Goal: Find specific page/section: Find specific page/section

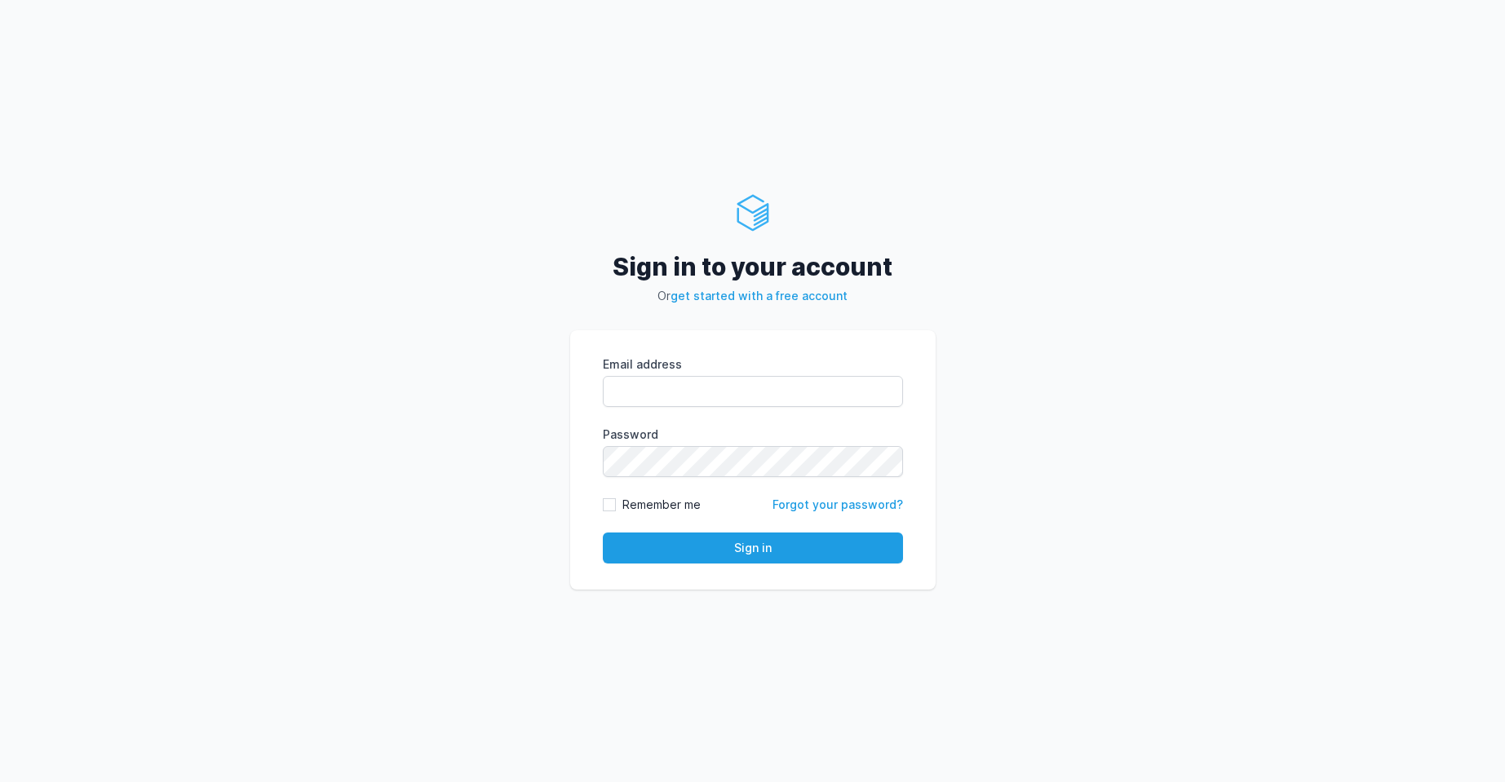
click at [716, 480] on form "Email address eyJpdiI6IlJtbldLQTVZVVdSMlNBQVhYQVJqTFE9PSIsInZhbHVlIjoiY1RUaU5MM…" at bounding box center [753, 460] width 300 height 207
click at [716, 479] on form "Email address eyJpdiI6IlJtbldLQTVZVVdSMlNBQVhYQVJqTFE9PSIsInZhbHVlIjoiY1RUaU5MM…" at bounding box center [753, 460] width 300 height 207
type input "[PERSON_NAME][EMAIL_ADDRESS][PERSON_NAME][DOMAIN_NAME]"
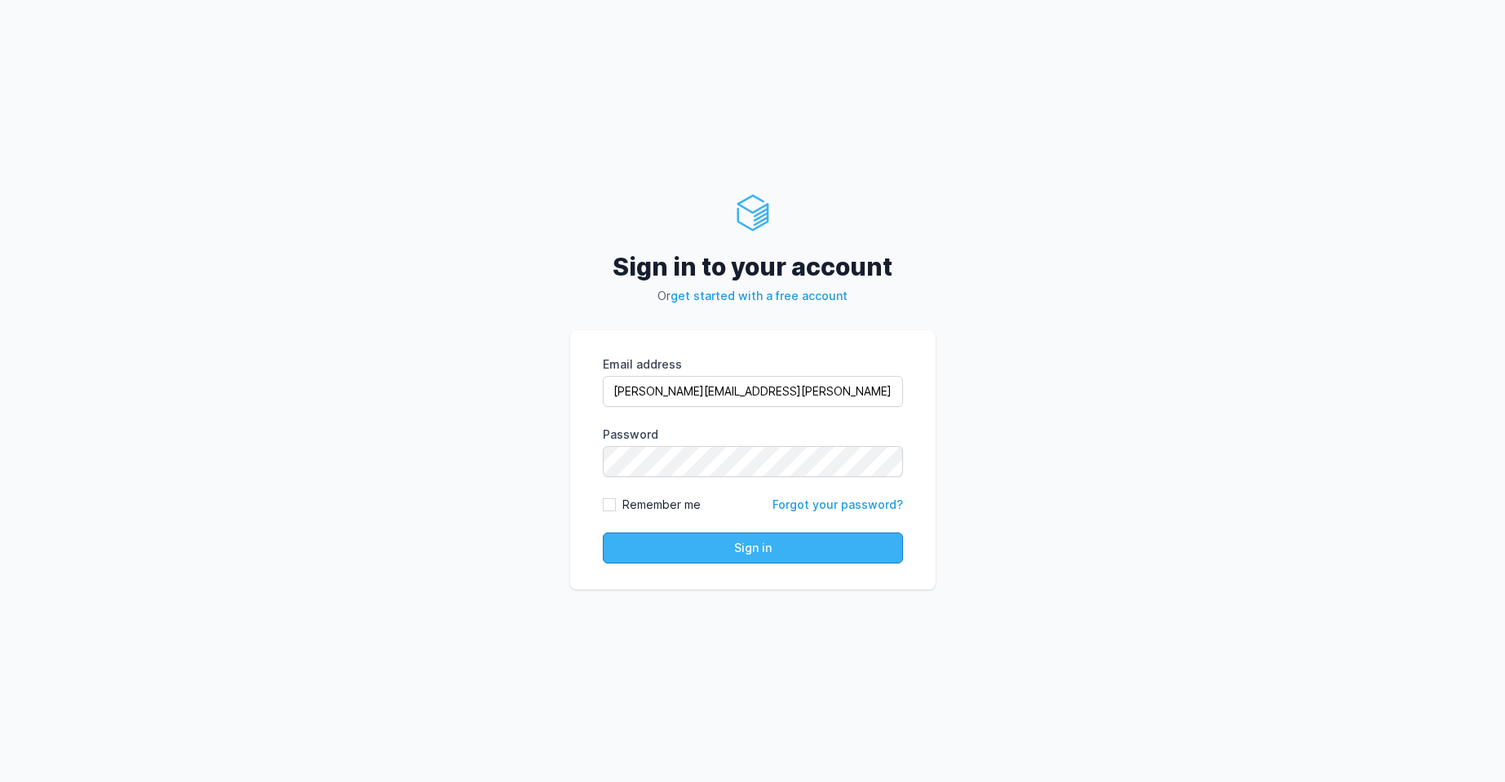
click at [760, 539] on button "Sign in" at bounding box center [753, 548] width 300 height 31
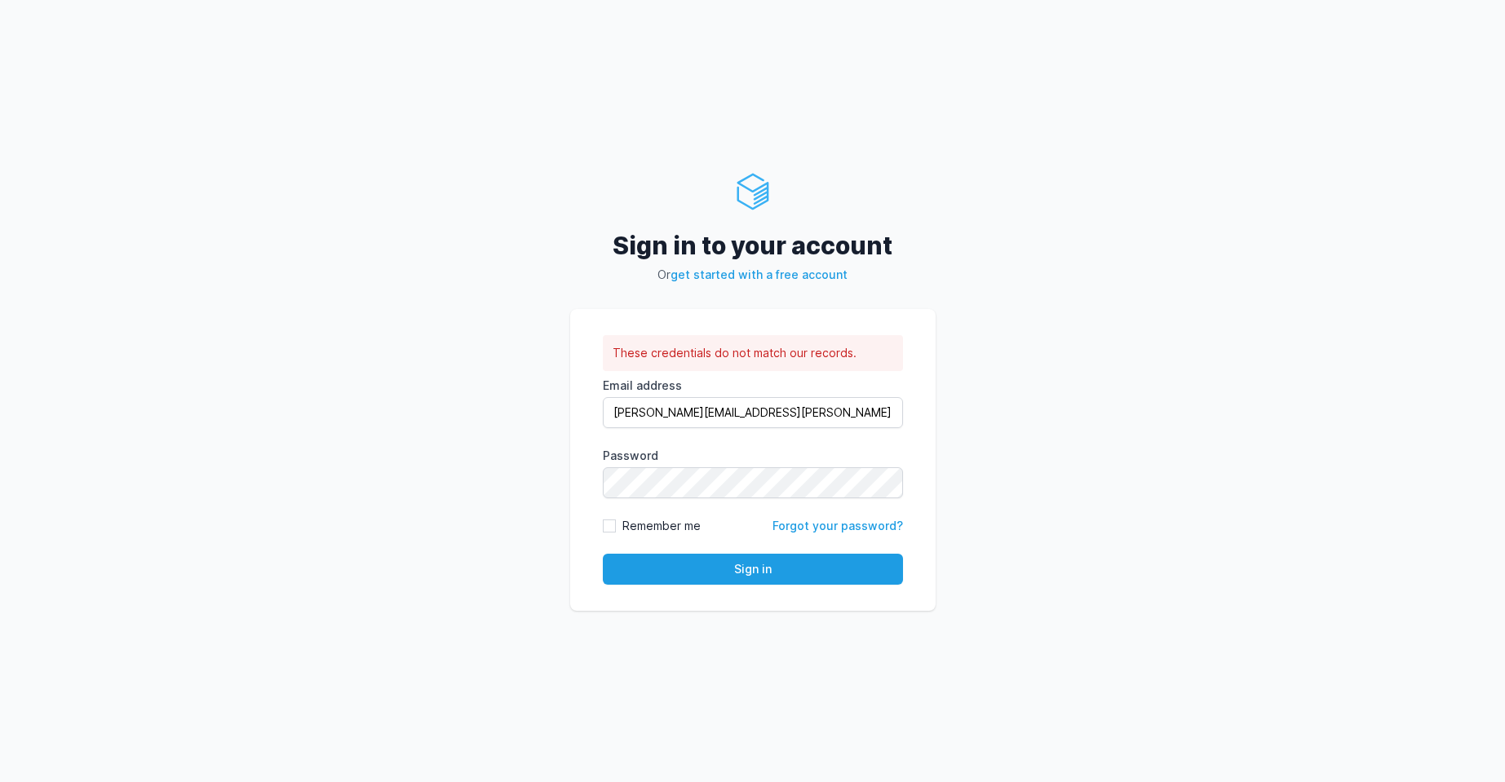
type input "roney@cdmx.in"
click at [748, 567] on button "Sign in" at bounding box center [753, 569] width 300 height 31
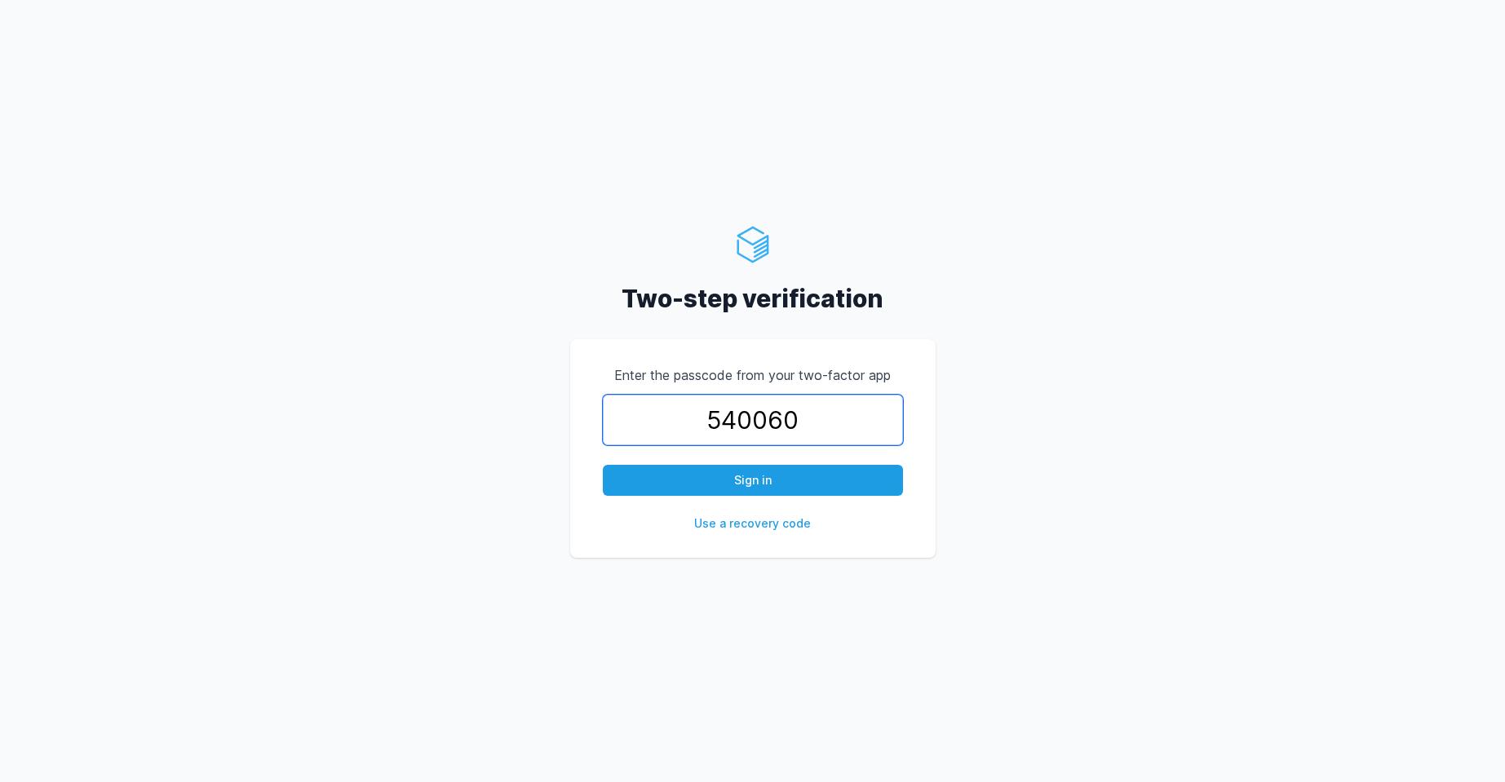
type input "540060"
click at [603, 465] on button "Sign in" at bounding box center [753, 480] width 300 height 31
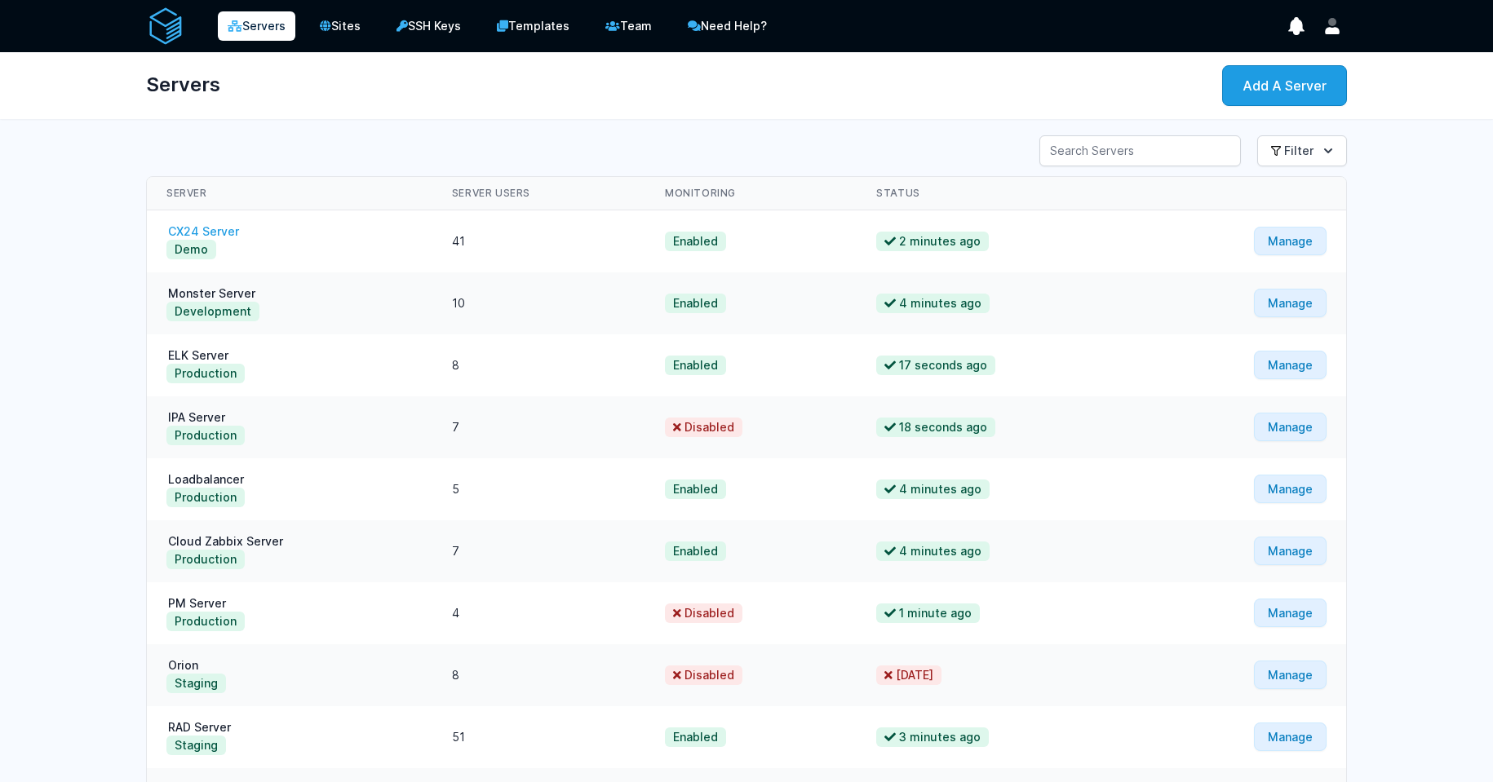
click at [202, 228] on link "CX24 Server" at bounding box center [203, 231] width 74 height 14
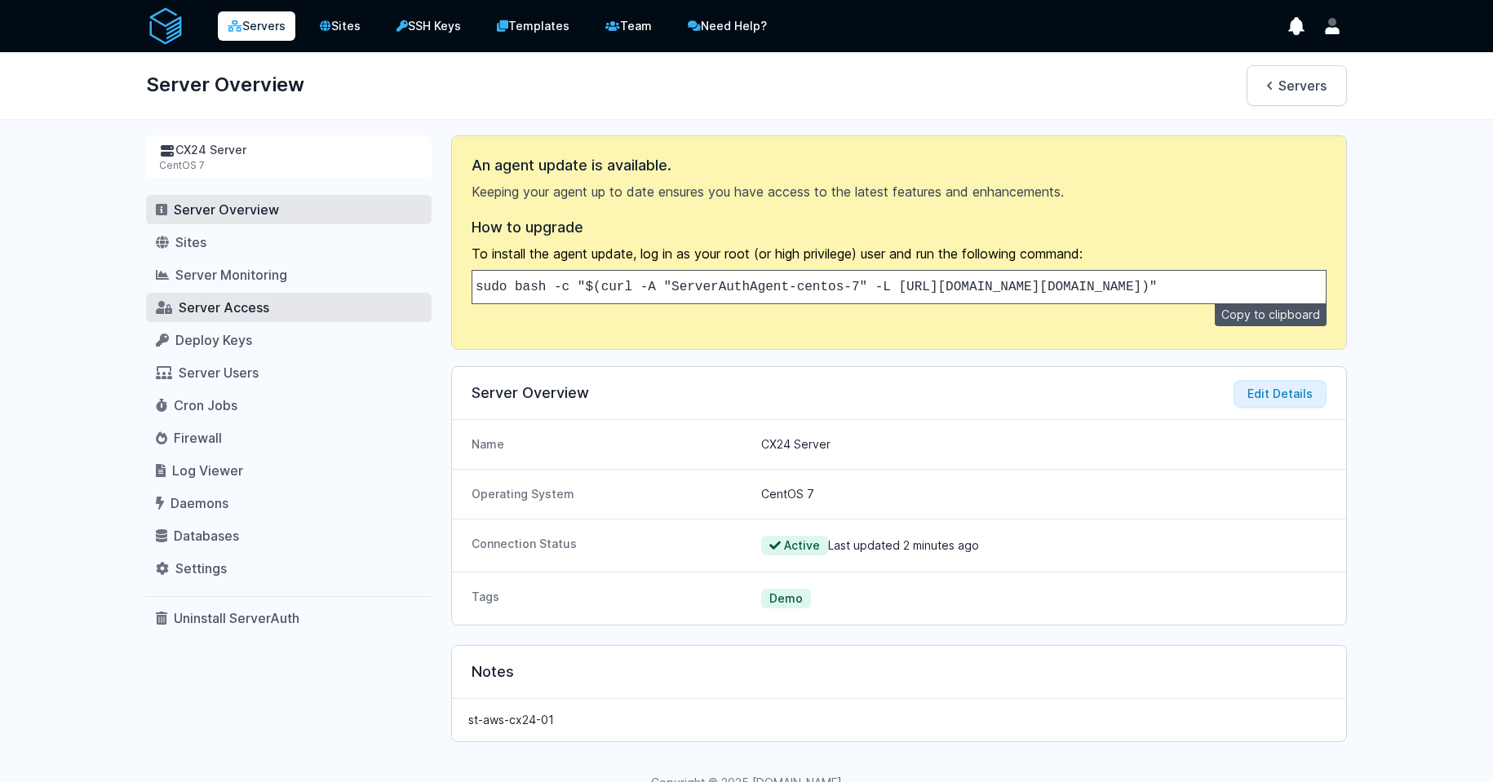
click at [198, 316] on span "Server Access" at bounding box center [224, 307] width 91 height 16
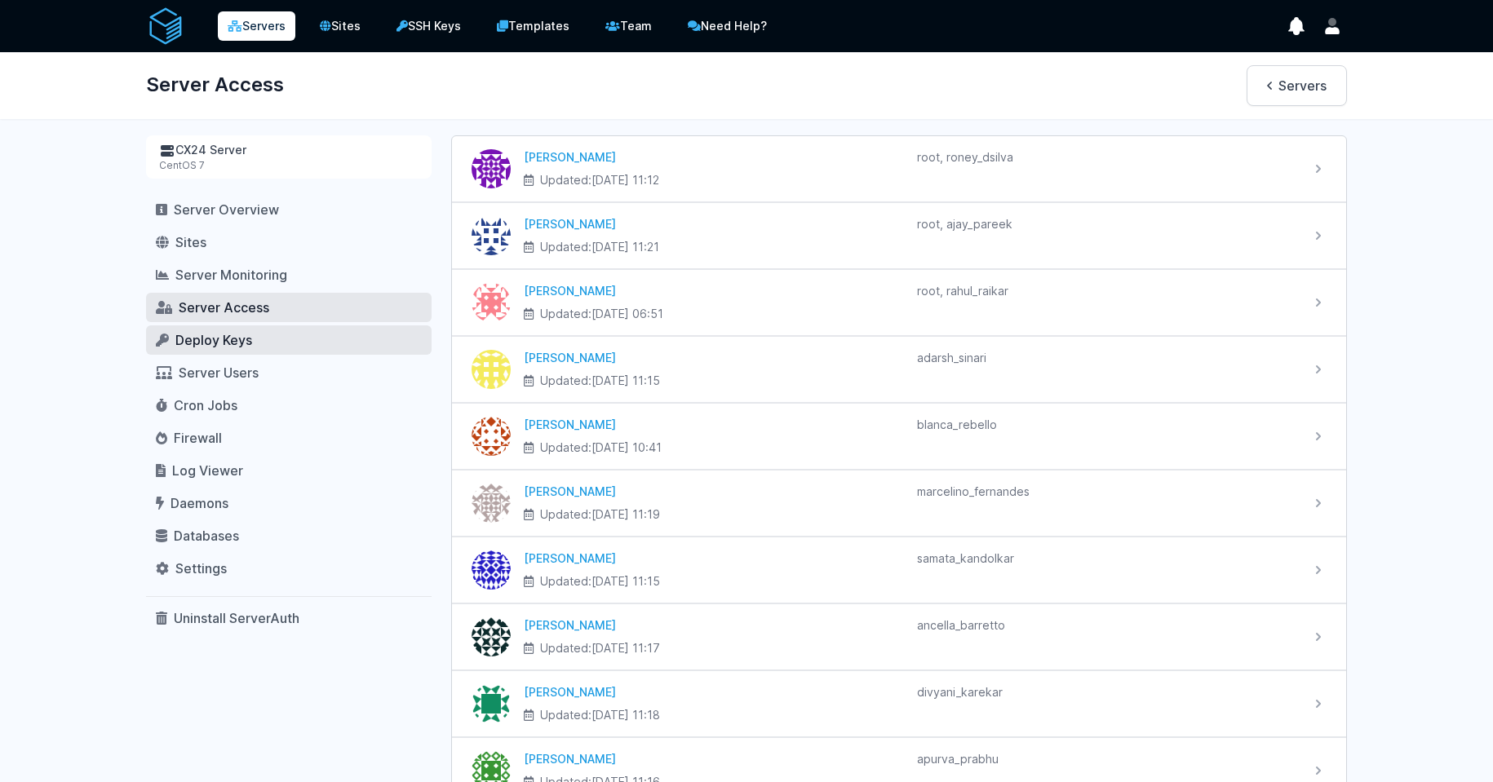
click at [228, 349] on link "Deploy Keys" at bounding box center [289, 340] width 286 height 29
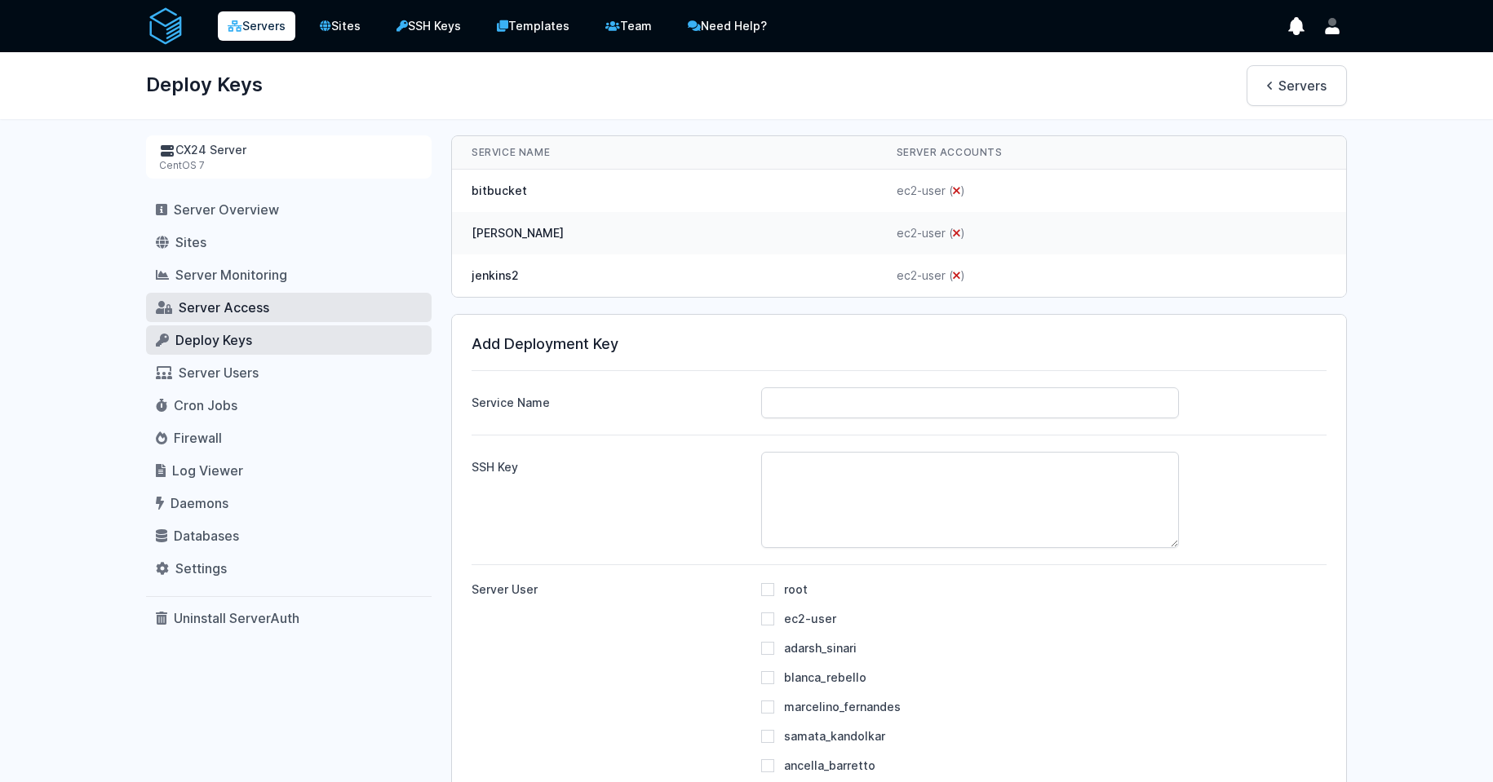
click at [233, 306] on span "Server Access" at bounding box center [224, 307] width 91 height 16
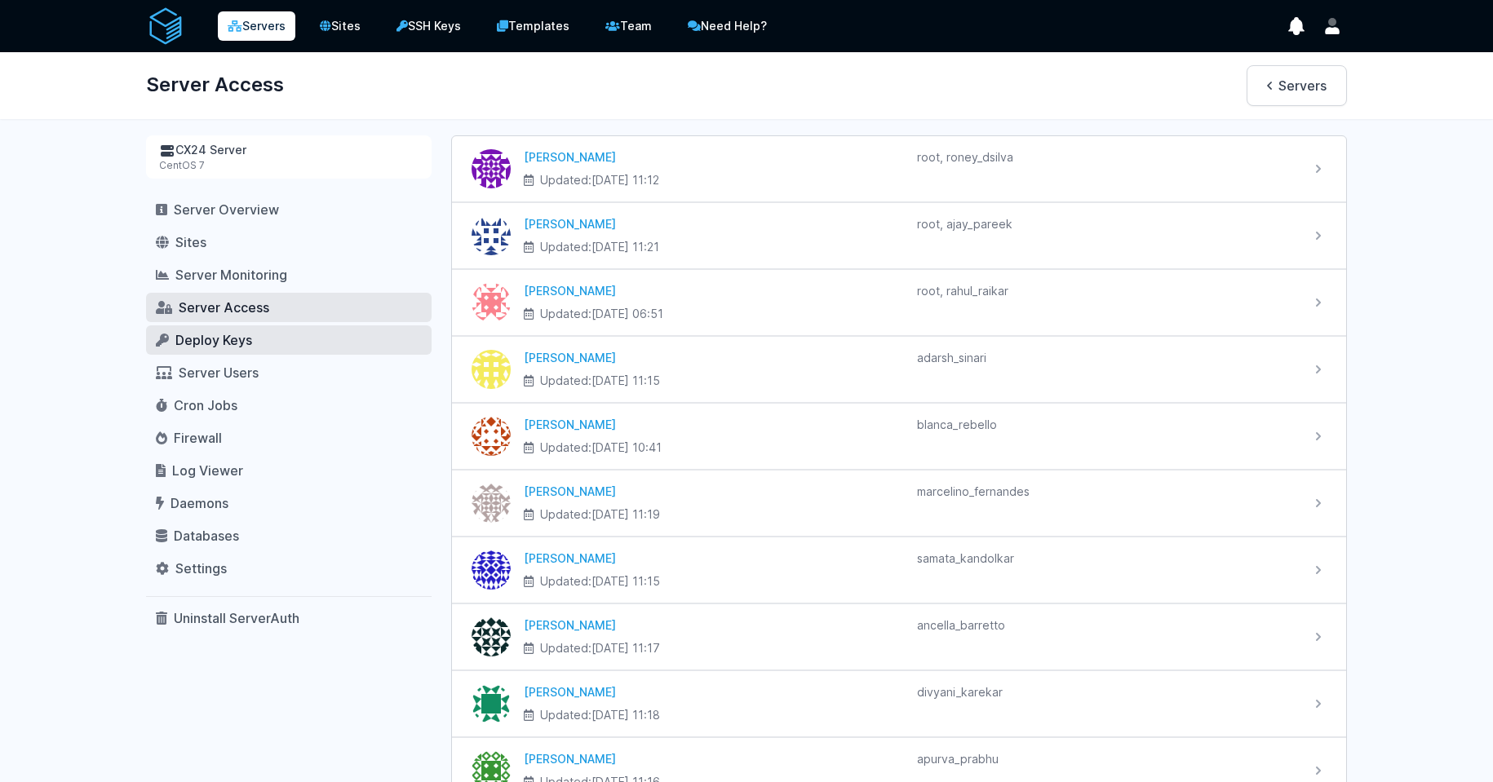
click at [212, 348] on span "Deploy Keys" at bounding box center [213, 340] width 77 height 16
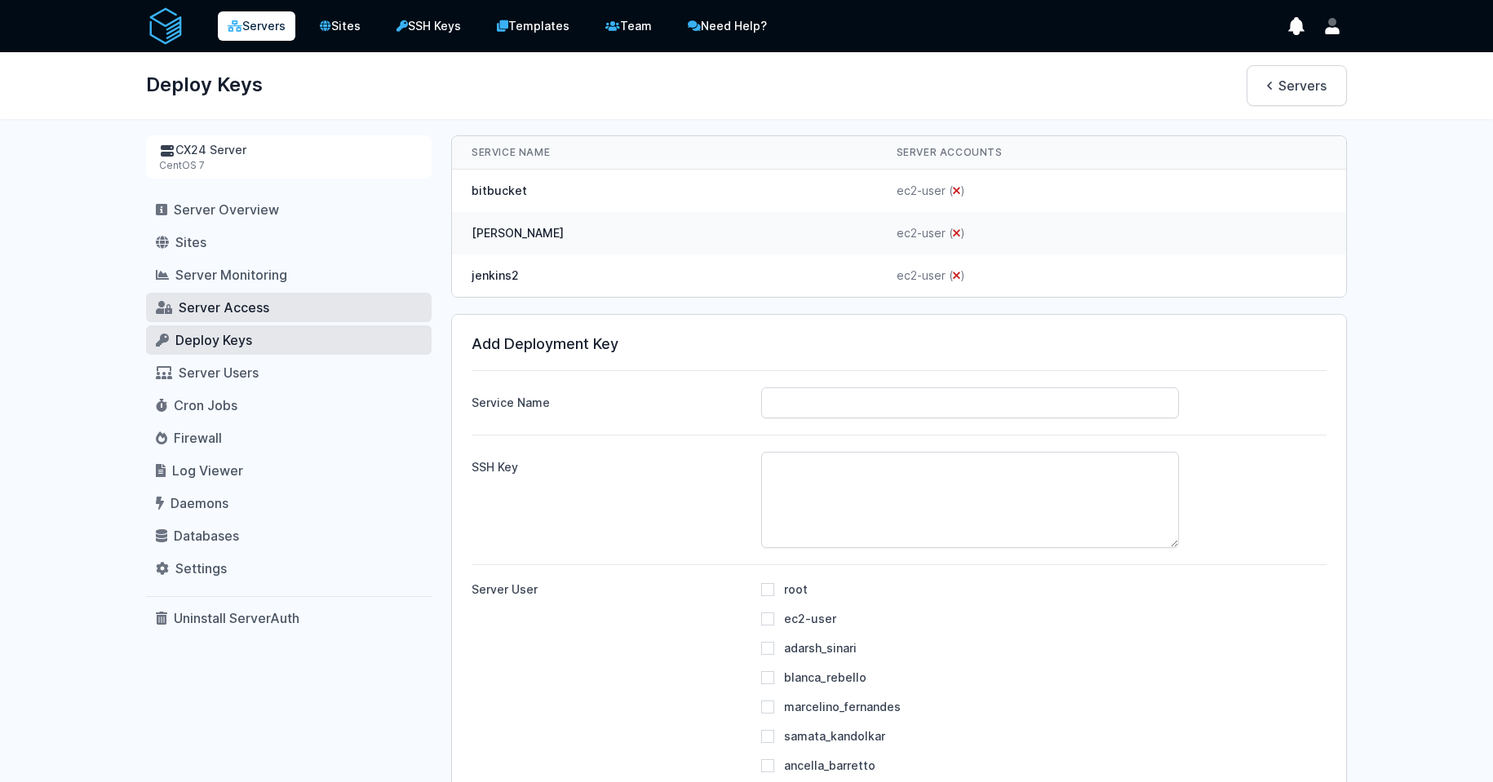
click at [228, 318] on link "Server Access" at bounding box center [289, 307] width 286 height 29
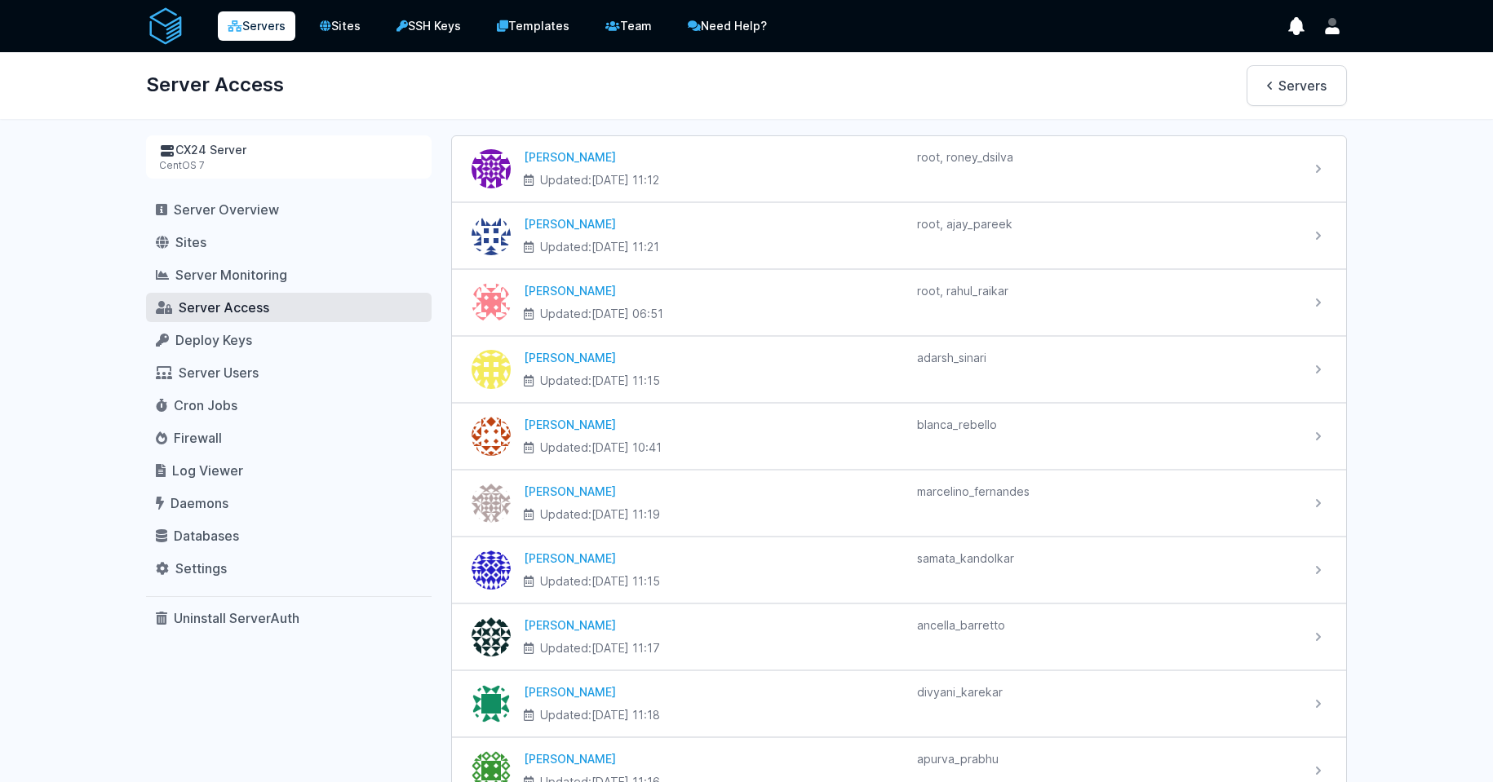
click at [326, 202] on link "Server Overview" at bounding box center [289, 209] width 286 height 29
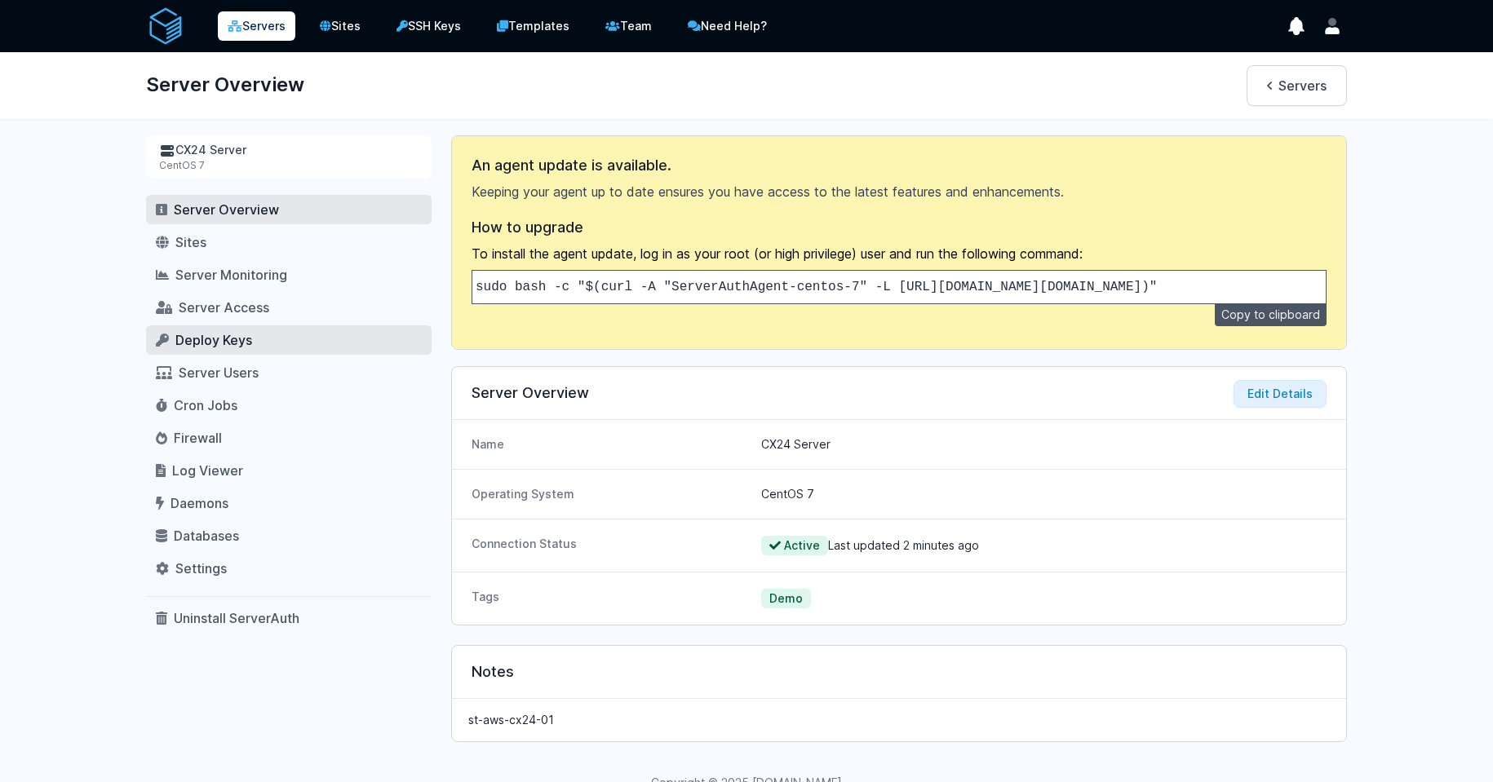
click at [325, 350] on link "Deploy Keys" at bounding box center [289, 340] width 286 height 29
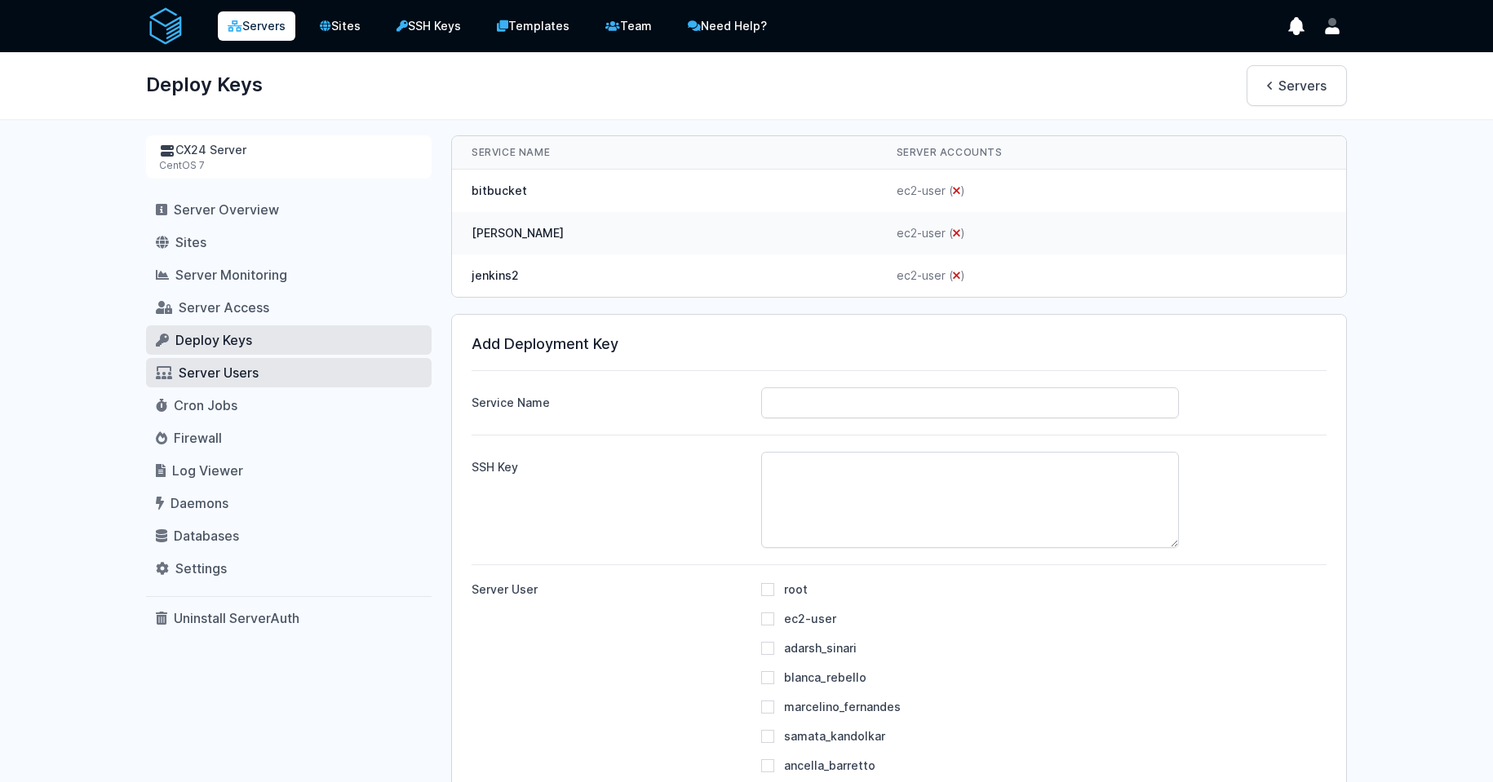
click at [251, 378] on span "Server Users" at bounding box center [219, 373] width 80 height 16
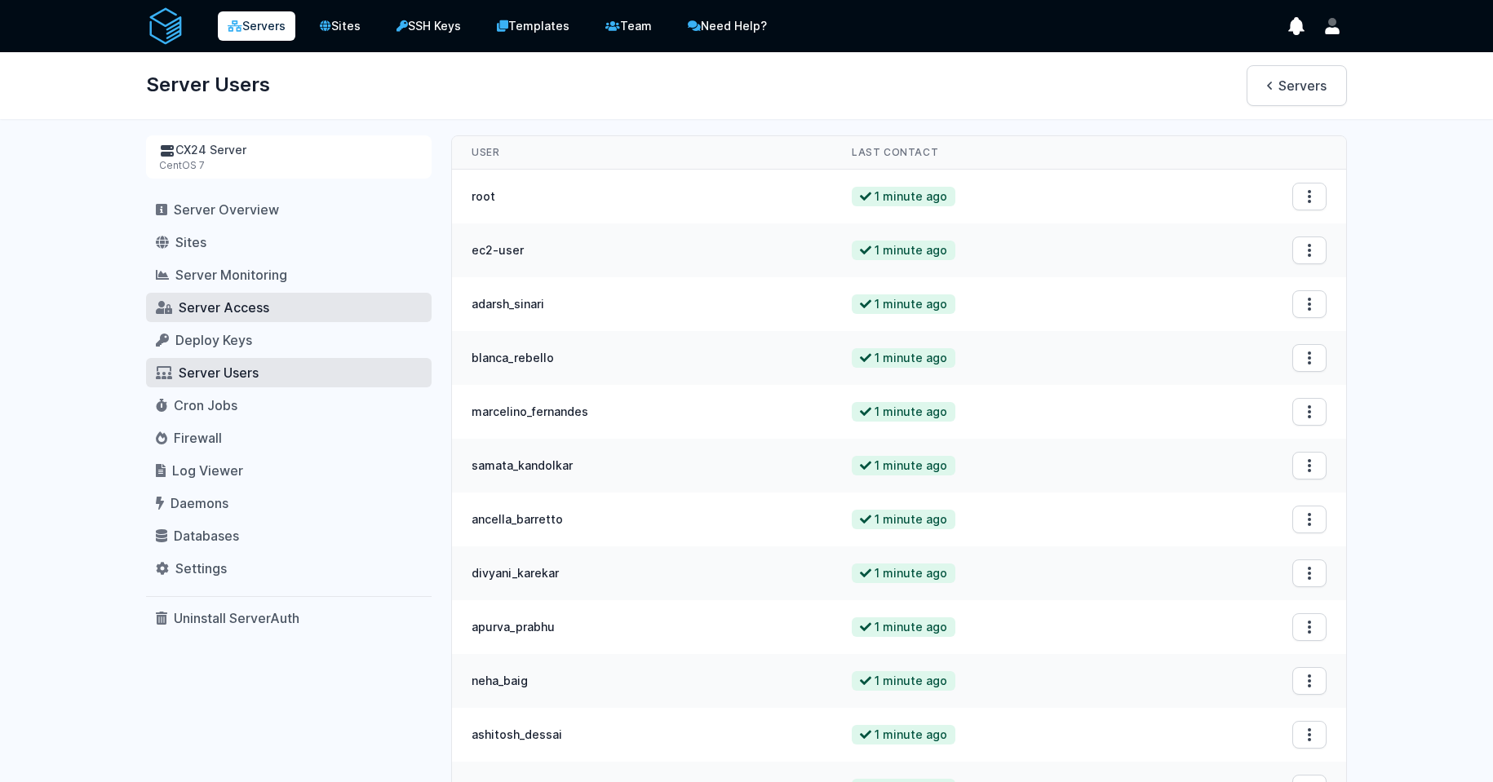
click at [314, 299] on link "Server Access" at bounding box center [289, 307] width 286 height 29
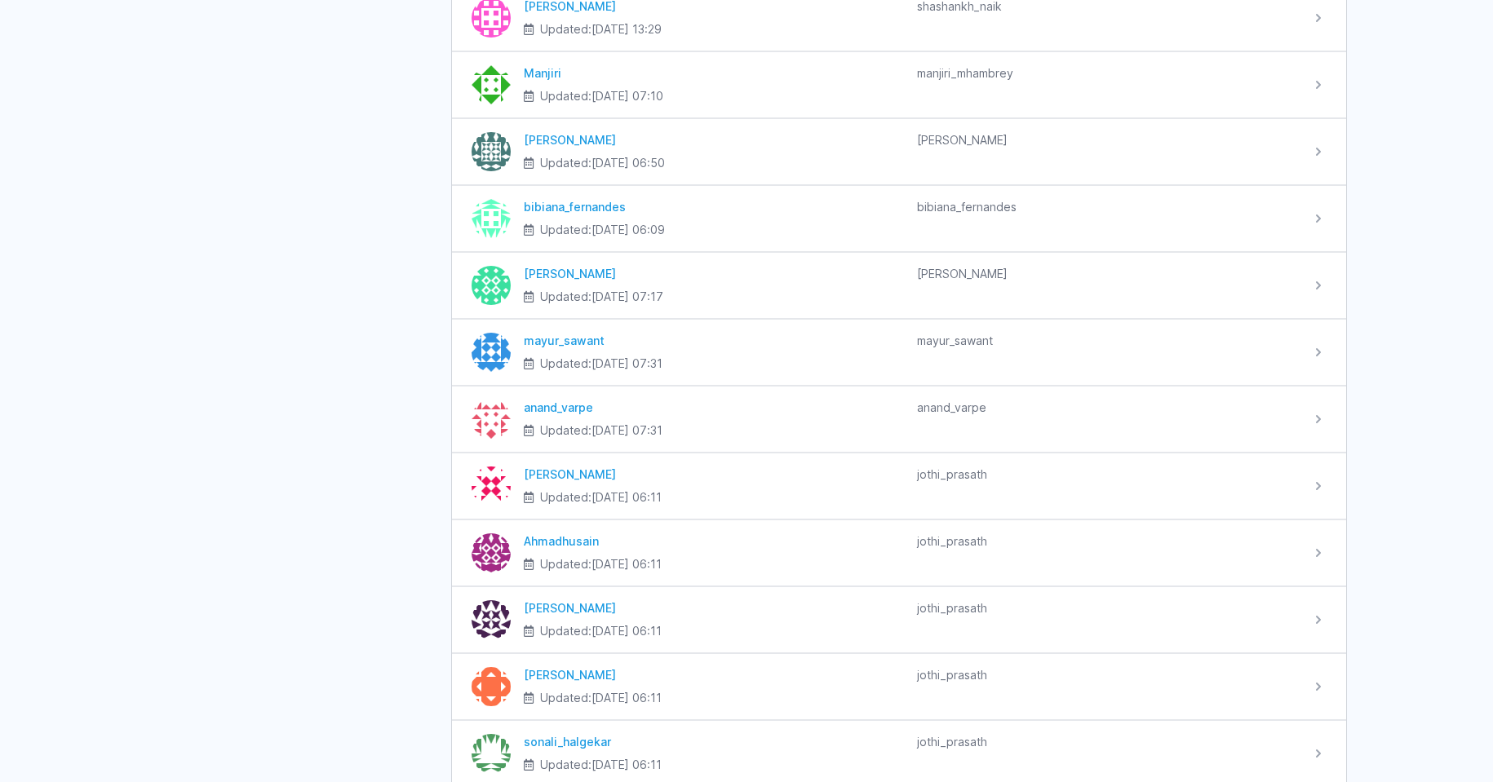
scroll to position [1567, 0]
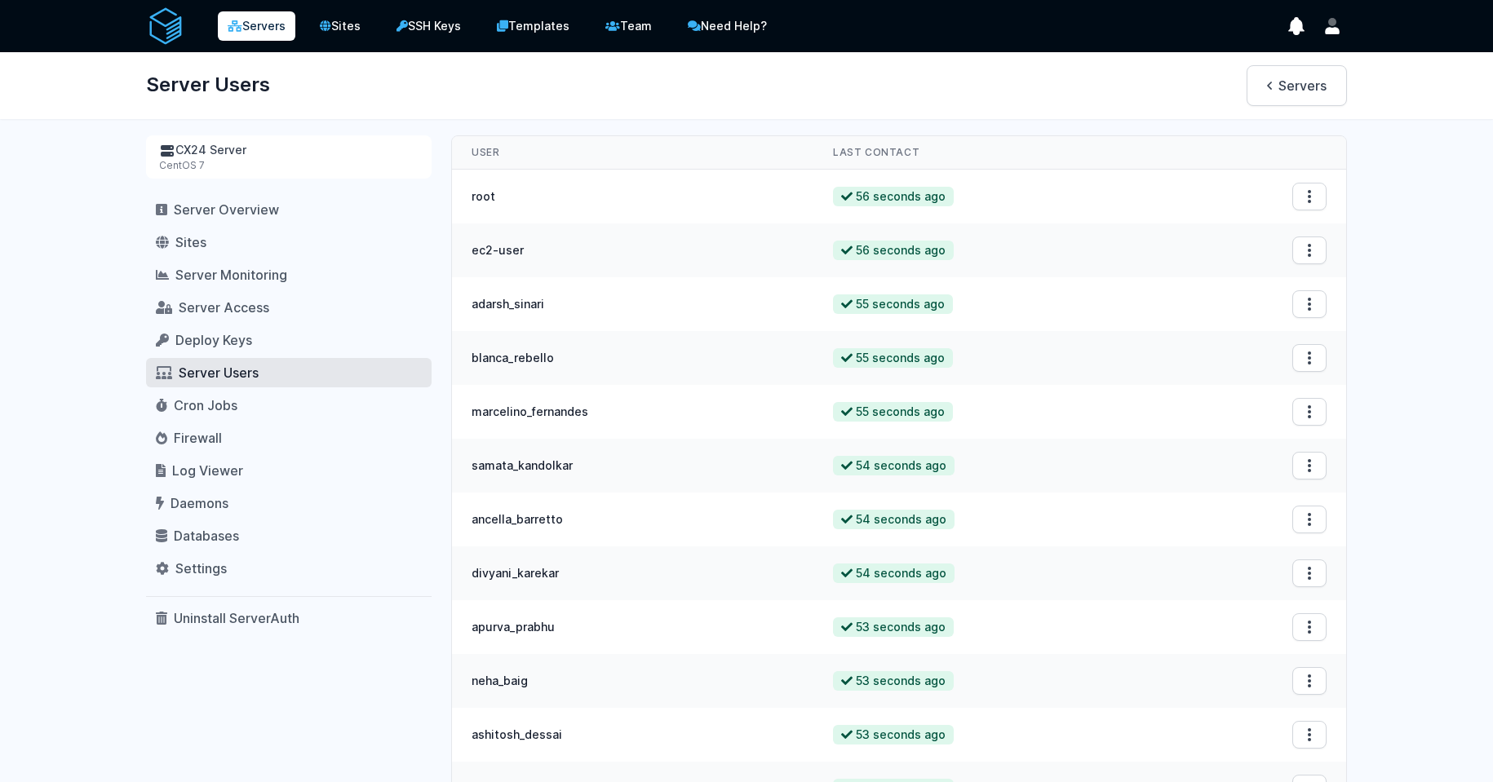
click at [250, 33] on link "Servers" at bounding box center [257, 25] width 78 height 29
